Goal: Find specific page/section: Find specific page/section

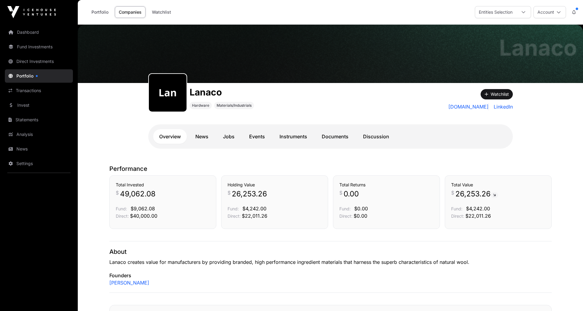
click at [28, 28] on link "Dashboard" at bounding box center [39, 32] width 68 height 13
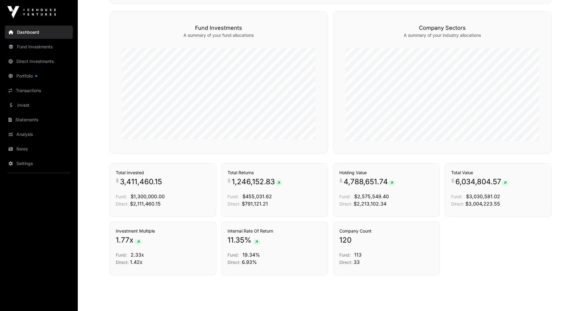
scroll to position [368, 0]
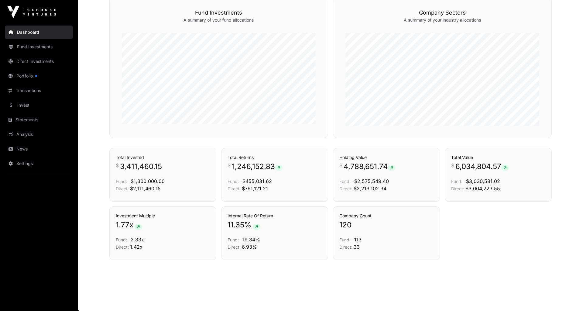
click at [27, 49] on link "Fund Investments" at bounding box center [39, 46] width 68 height 13
click at [20, 75] on link "Portfolio" at bounding box center [39, 75] width 68 height 13
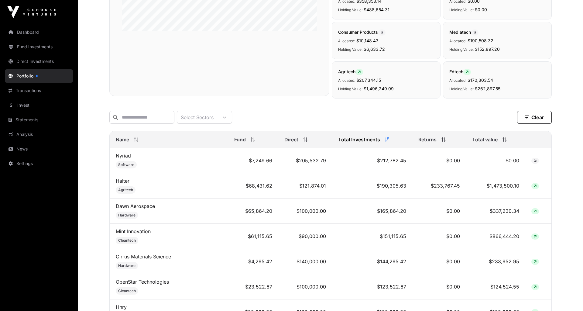
scroll to position [188, 0]
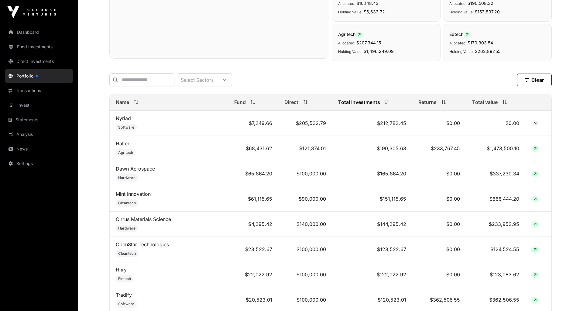
click at [123, 101] on span "Name" at bounding box center [122, 101] width 13 height 7
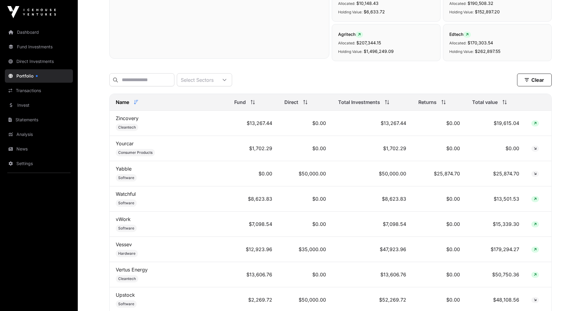
click at [123, 101] on span "Name" at bounding box center [122, 101] width 13 height 7
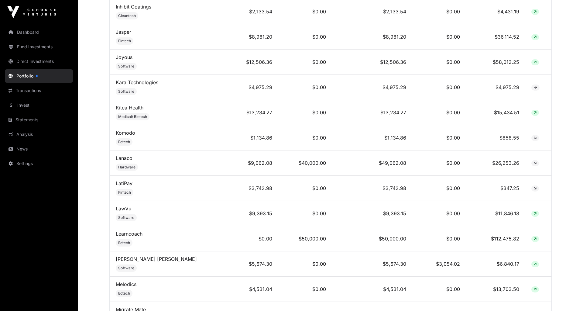
scroll to position [1612, 0]
click at [121, 154] on link "Lanaco" at bounding box center [124, 157] width 17 height 6
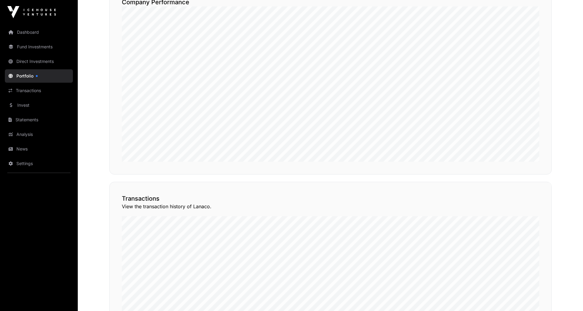
scroll to position [318, 0]
